Goal: Task Accomplishment & Management: Complete application form

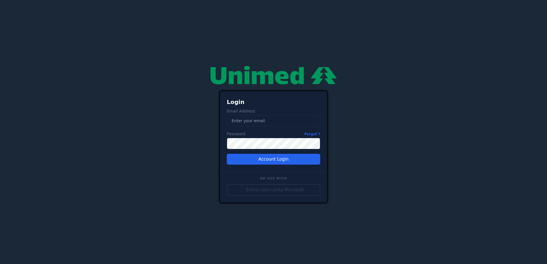
click at [440, 110] on div "Login Email Address Email Password Forgot ? Password Account Login Or Use With …" at bounding box center [274, 132] width 342 height 141
click at [262, 119] on input "Email" at bounding box center [273, 120] width 93 height 11
click at [393, 91] on div "Login Email Address Email danilo Password Forgot ? Password Account Login Or Us…" at bounding box center [274, 132] width 342 height 141
click at [277, 121] on input "danilo" at bounding box center [273, 120] width 93 height 11
type input "danilo.nascimento@unimedbh.com.br"
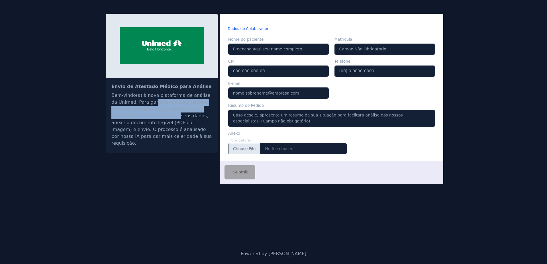
drag, startPoint x: 149, startPoint y: 99, endPoint x: 166, endPoint y: 113, distance: 22.4
click at [166, 113] on div "Bem-vindo(a) à nova plataforma de análise da Unimed. Para garantir mais agilida…" at bounding box center [161, 119] width 101 height 55
click at [180, 120] on div "Bem-vindo(a) à nova plataforma de análise da Unimed. Para garantir mais agilida…" at bounding box center [161, 119] width 101 height 55
click at [196, 123] on div "Bem-vindo(a) à nova plataforma de análise da Unimed. Para garantir mais agilida…" at bounding box center [161, 119] width 101 height 55
